Goal: Transaction & Acquisition: Purchase product/service

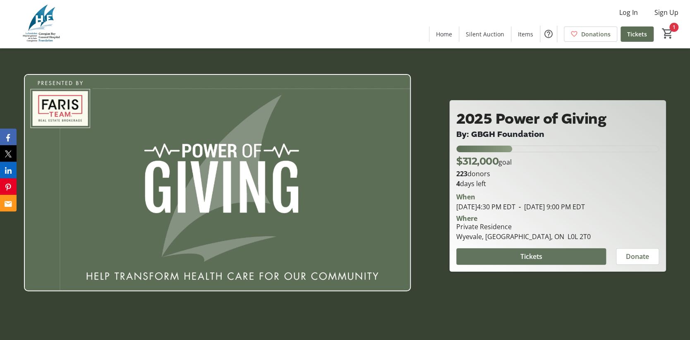
click at [520, 261] on span "Tickets" at bounding box center [531, 256] width 22 height 10
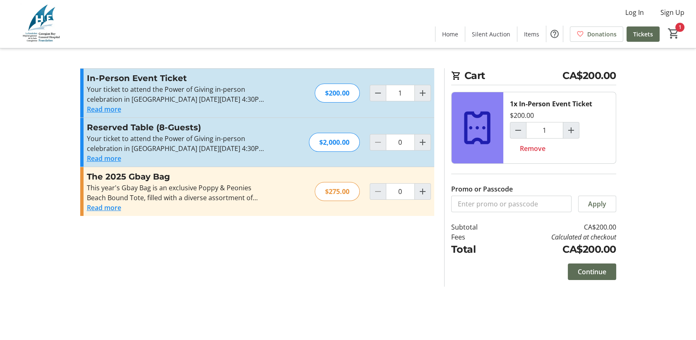
click at [110, 210] on button "Read more" at bounding box center [104, 208] width 34 height 10
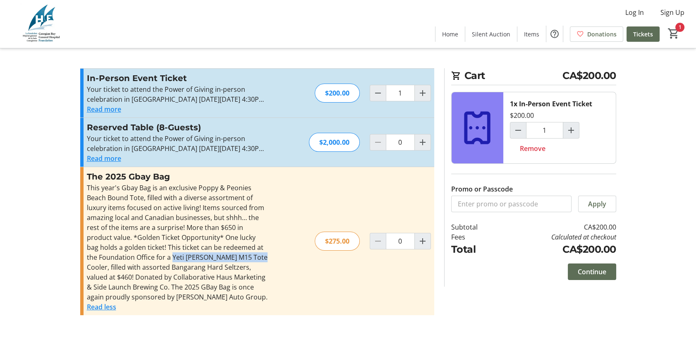
drag, startPoint x: 160, startPoint y: 257, endPoint x: 248, endPoint y: 256, distance: 88.9
click at [248, 256] on div "This year's Gbay Bag is an exclusive Poppy & Peonies Beach Bound Tote, filled w…" at bounding box center [177, 242] width 181 height 119
copy div "Yeti [PERSON_NAME] M15 Tote Cooler"
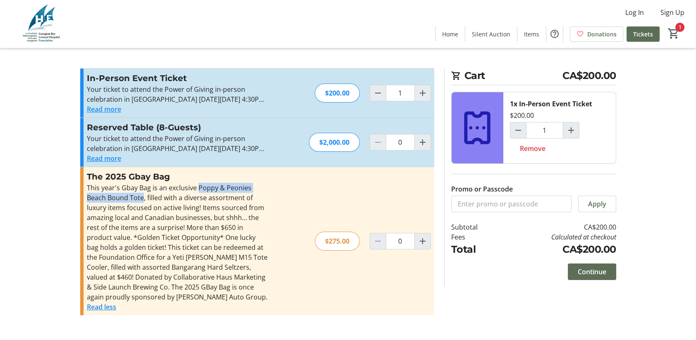
drag, startPoint x: 198, startPoint y: 186, endPoint x: 143, endPoint y: 197, distance: 56.9
click at [143, 197] on div "This year's Gbay Bag is an exclusive Poppy & Peonies Beach Bound Tote, filled w…" at bounding box center [177, 242] width 181 height 119
copy div "Poppy & Peonies Beach Bound Tote"
click at [588, 272] on span "Continue" at bounding box center [592, 272] width 29 height 10
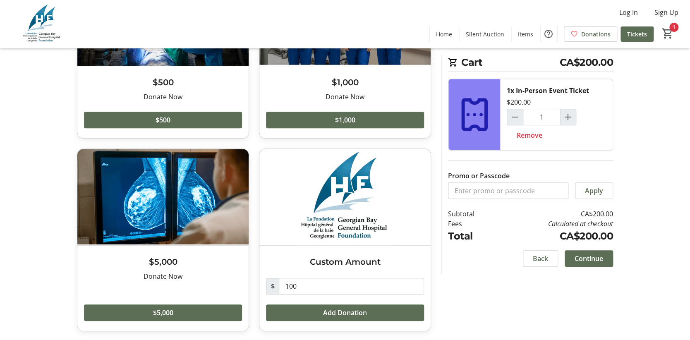
scroll to position [124, 0]
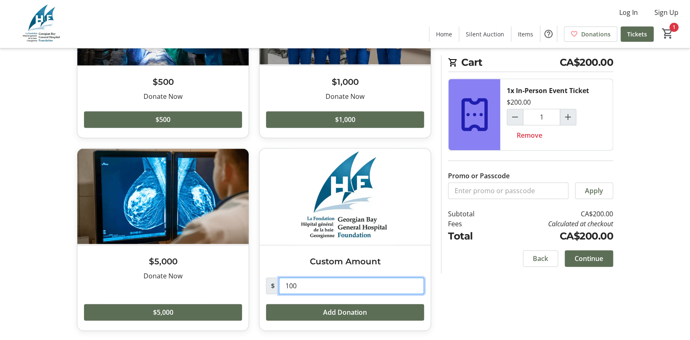
drag, startPoint x: 304, startPoint y: 284, endPoint x: 274, endPoint y: 288, distance: 30.1
click at [274, 288] on div "$ 100" at bounding box center [345, 285] width 158 height 17
type input "50.00"
click at [497, 292] on div "Would you like to add a donation? $500 Donate Now Read more Donate Now $500 $1,…" at bounding box center [345, 142] width 546 height 397
click at [587, 255] on span "Continue" at bounding box center [588, 258] width 29 height 10
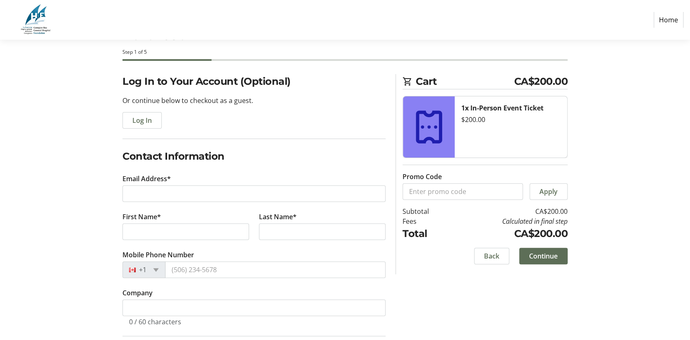
scroll to position [83, 0]
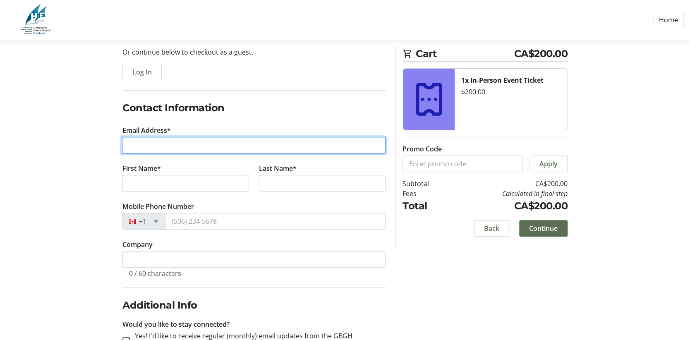
click at [153, 138] on input "Email Address*" at bounding box center [253, 145] width 263 height 17
type input "[EMAIL_ADDRESS][DOMAIN_NAME]"
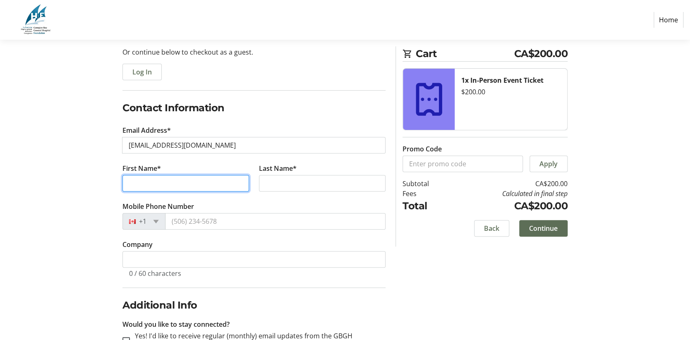
type input "[PERSON_NAME]"
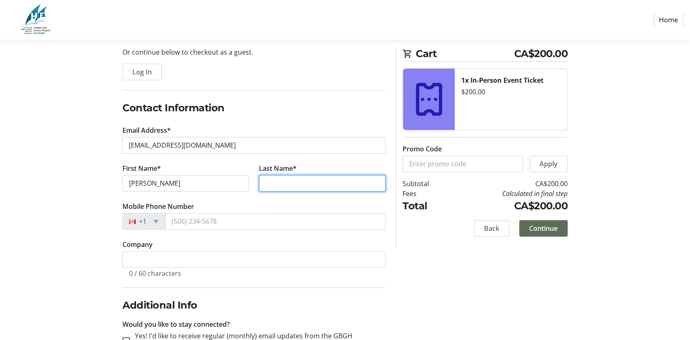
type input "Ventura"
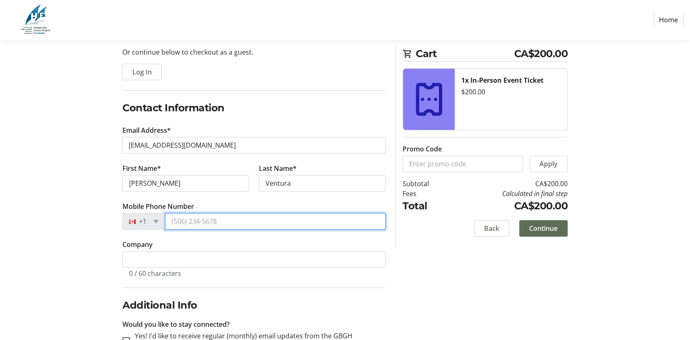
type input "[PHONE_NUMBER]"
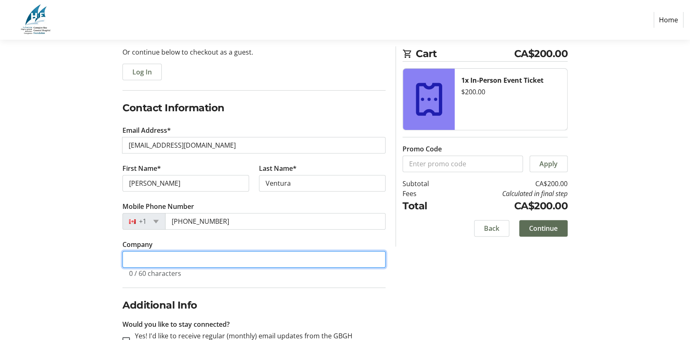
type input "aventura ACCOUNTING"
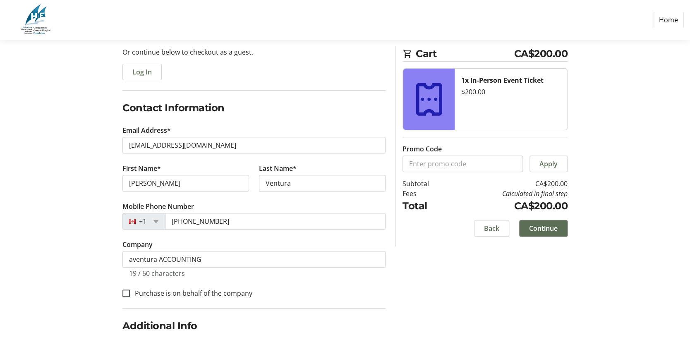
drag, startPoint x: 427, startPoint y: 254, endPoint x: 311, endPoint y: 247, distance: 115.5
click at [425, 254] on div "Log In to Your Account (Optional) Or continue below to checkout as a guest. Log…" at bounding box center [345, 225] width 546 height 399
drag, startPoint x: 172, startPoint y: 181, endPoint x: 79, endPoint y: 177, distance: 93.1
click at [79, 177] on div "Log In to Your Account (Optional) Or continue below to checkout as a guest. Log…" at bounding box center [345, 225] width 546 height 399
type input "Norie"
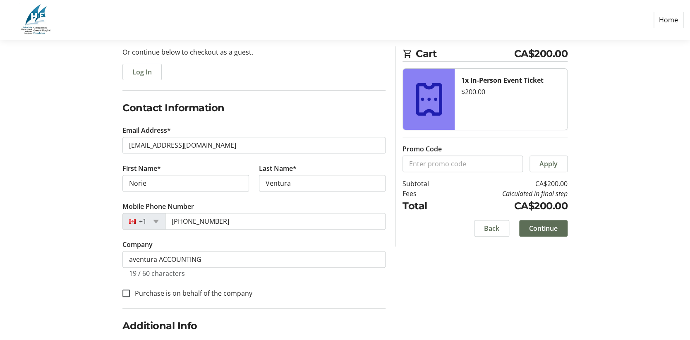
click at [334, 299] on fieldset "Contact Information Email Address* [EMAIL_ADDRESS][DOMAIN_NAME] First Name* [PE…" at bounding box center [253, 204] width 263 height 208
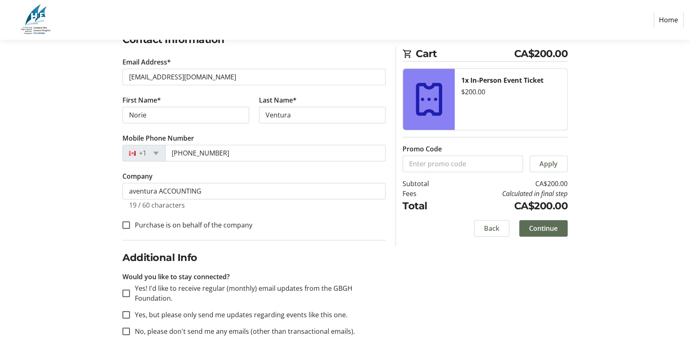
scroll to position [165, 0]
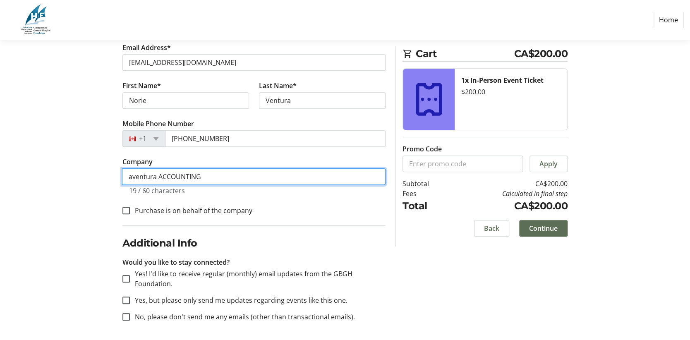
drag, startPoint x: 220, startPoint y: 173, endPoint x: 48, endPoint y: 162, distance: 171.9
click at [48, 162] on section "Purchase Step 1 of 5 Cart CA$200.00 1x In-Person Event Ticket $200.00 Promo Cod…" at bounding box center [345, 107] width 690 height 467
type input "Aventura Accounting"
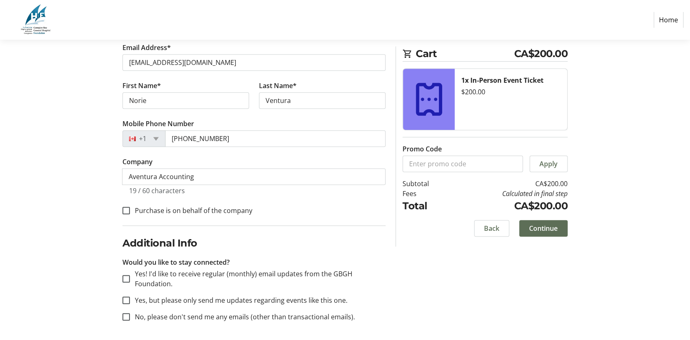
click at [320, 205] on div "Purchase is on behalf of the company" at bounding box center [253, 210] width 263 height 11
click at [124, 213] on input "Purchase is on behalf of the company" at bounding box center [125, 210] width 7 height 7
checkbox input "true"
click at [124, 316] on input "No, please don't send me any emails (other than transactional emails)." at bounding box center [125, 316] width 7 height 7
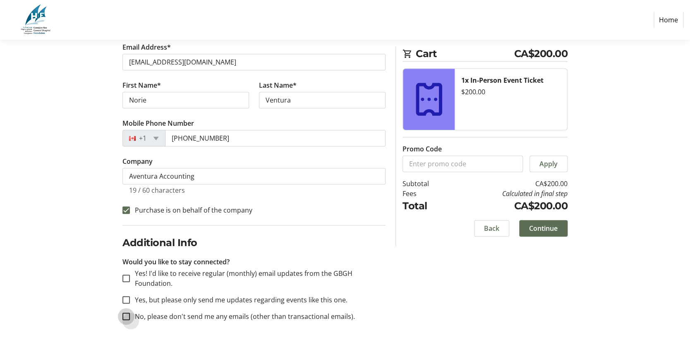
checkbox input "true"
click at [558, 232] on span at bounding box center [543, 228] width 48 height 20
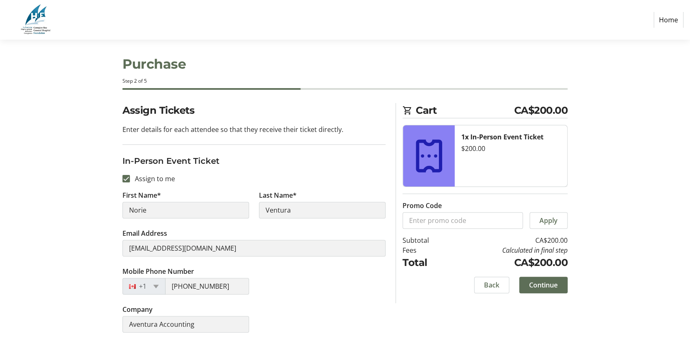
scroll to position [7, 0]
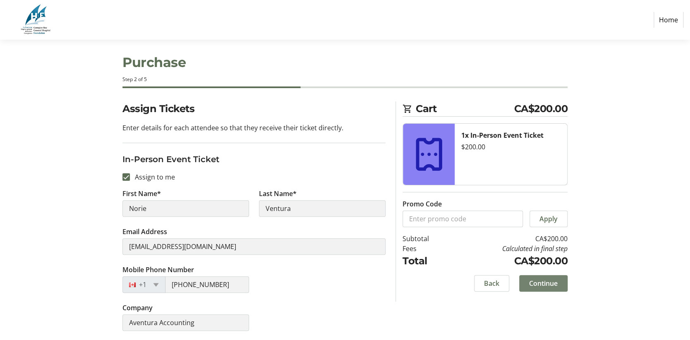
click at [548, 288] on span at bounding box center [543, 283] width 48 height 20
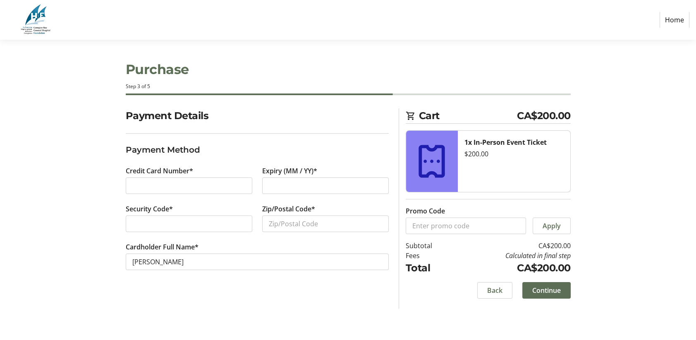
click at [203, 218] on div at bounding box center [189, 223] width 127 height 17
click at [291, 220] on input "Zip/Postal Code*" at bounding box center [325, 223] width 127 height 17
type input "L4R1X6"
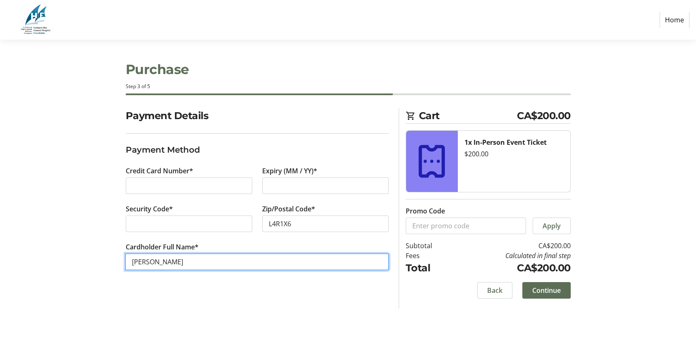
drag, startPoint x: 196, startPoint y: 261, endPoint x: 100, endPoint y: 263, distance: 95.5
click at [100, 263] on div "Payment Details Payment Method Credit Card Number* Expiry (MM / YY)* Security C…" at bounding box center [348, 208] width 546 height 200
type input "[PERSON_NAME]"
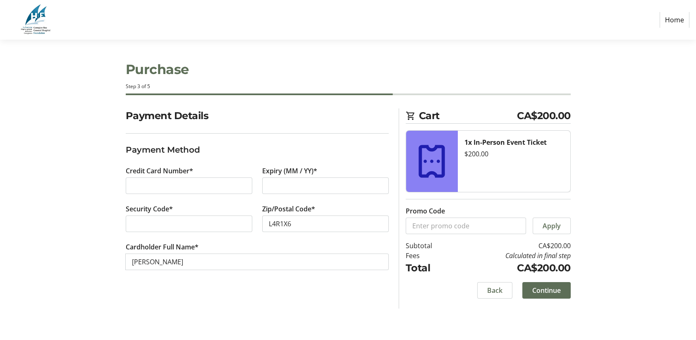
click at [327, 297] on div "Payment Details Payment Method Credit Card Number* Expiry (MM / YY)* Security C…" at bounding box center [257, 208] width 273 height 200
click at [548, 291] on span "Continue" at bounding box center [546, 290] width 29 height 10
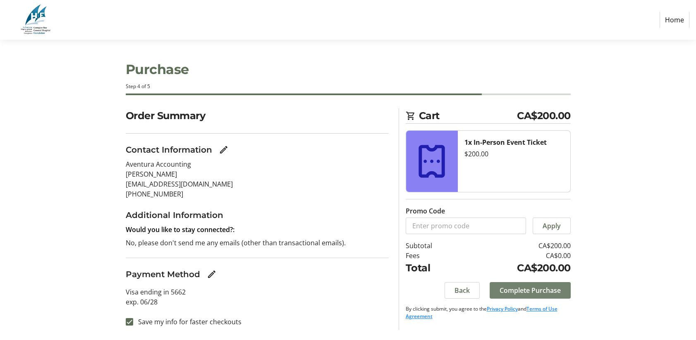
click at [546, 291] on span "Complete Purchase" at bounding box center [529, 290] width 61 height 10
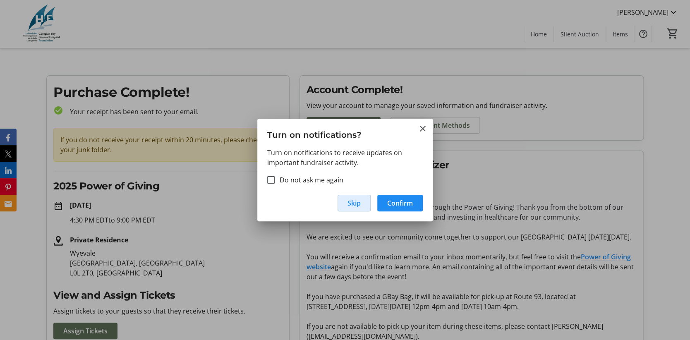
click at [349, 206] on span "Skip" at bounding box center [353, 203] width 13 height 10
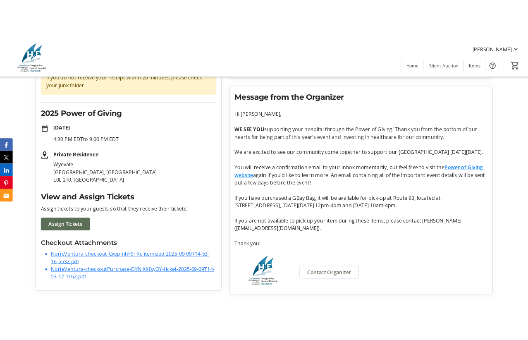
scroll to position [100, 0]
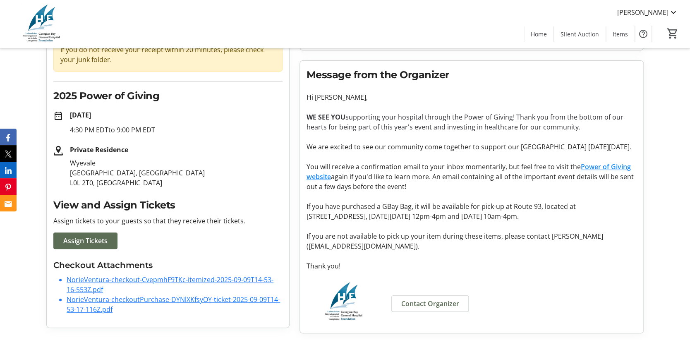
click at [137, 275] on link "NorieVentura-checkout-CvepmhF9TKc-itemized-2025-09-09T14-53-16-553Z.pdf" at bounding box center [170, 284] width 207 height 19
click at [118, 295] on link "NorieVentura-checkoutPurchase-DYNlXKfsyOY-ticket-2025-09-09T14-53-17-116Z.pdf" at bounding box center [173, 304] width 213 height 19
